Goal: Task Accomplishment & Management: Complete application form

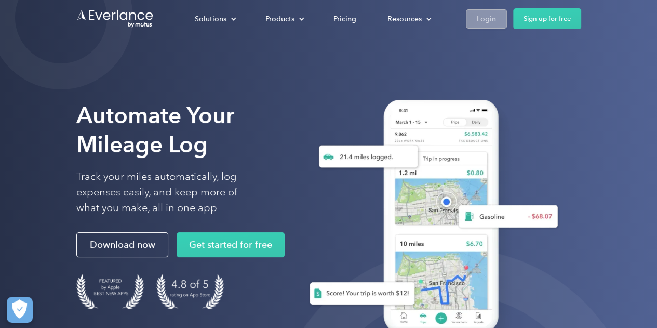
click at [483, 18] on div "Login" at bounding box center [486, 18] width 19 height 13
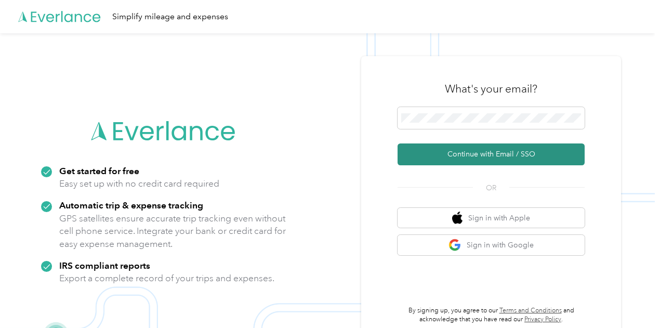
click at [508, 152] on button "Continue with Email / SSO" at bounding box center [490, 154] width 187 height 22
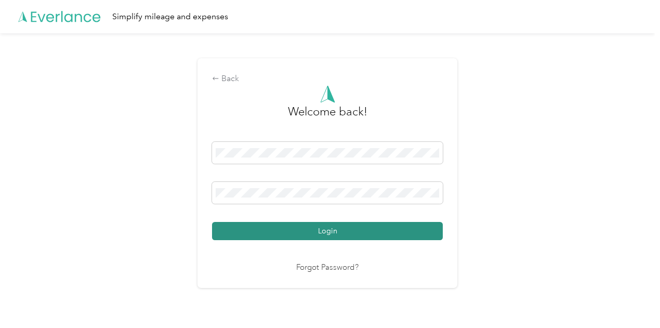
click at [355, 230] on button "Login" at bounding box center [327, 231] width 231 height 18
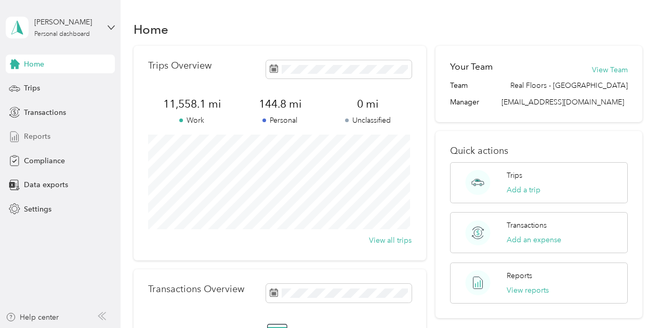
click at [83, 128] on div "Reports" at bounding box center [60, 136] width 109 height 19
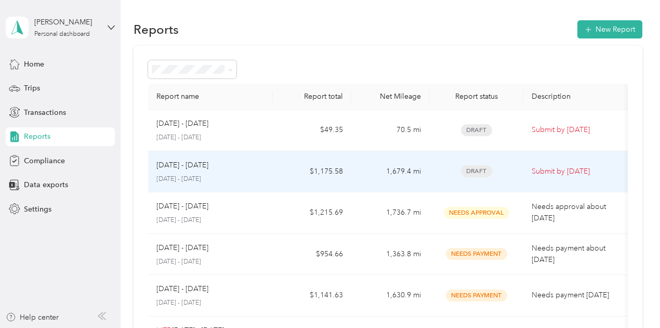
click at [560, 173] on p "Submit by [DATE]" at bounding box center [575, 171] width 88 height 11
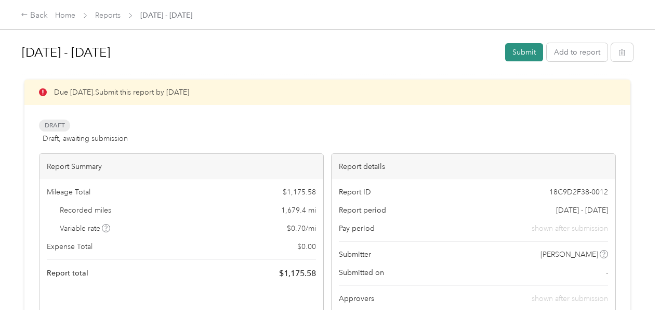
click at [518, 56] on button "Submit" at bounding box center [524, 52] width 38 height 18
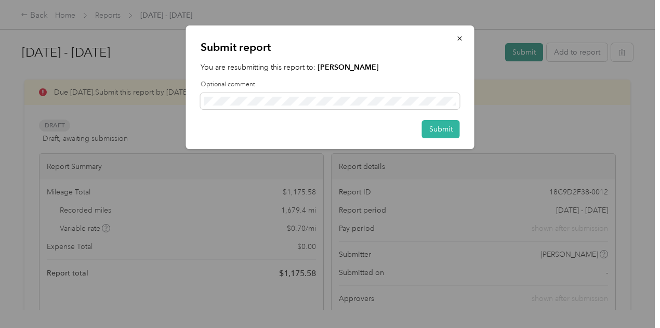
click at [518, 56] on div "Submit report You are resubmitting this report to: [PERSON_NAME] Optional comme…" at bounding box center [474, 88] width 288 height 127
click at [438, 130] on button "Submit" at bounding box center [441, 129] width 38 height 18
